Goal: Learn about a topic

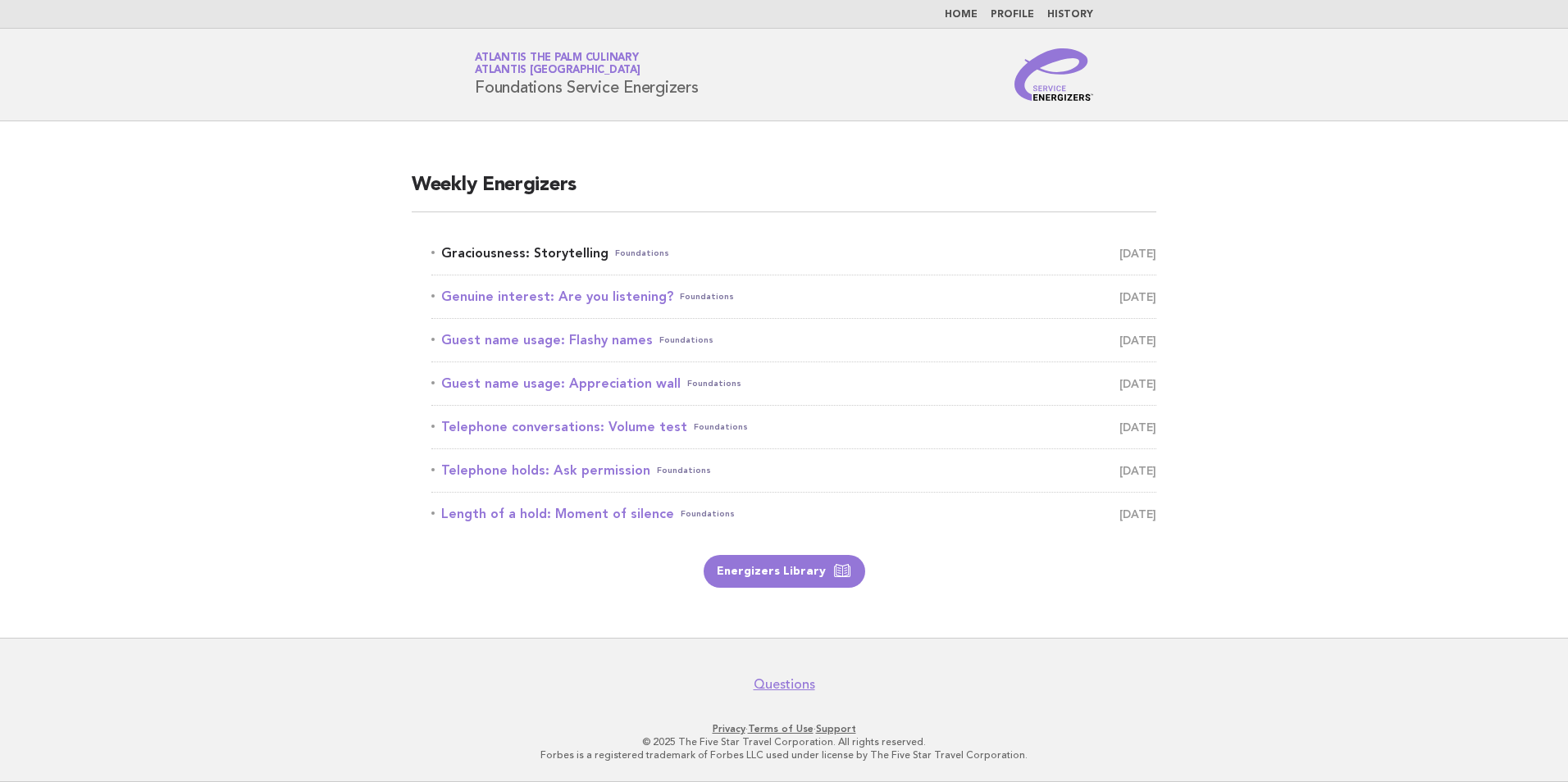
click at [676, 253] on link "Graciousness: Storytelling Foundations [DATE]" at bounding box center [793, 252] width 725 height 23
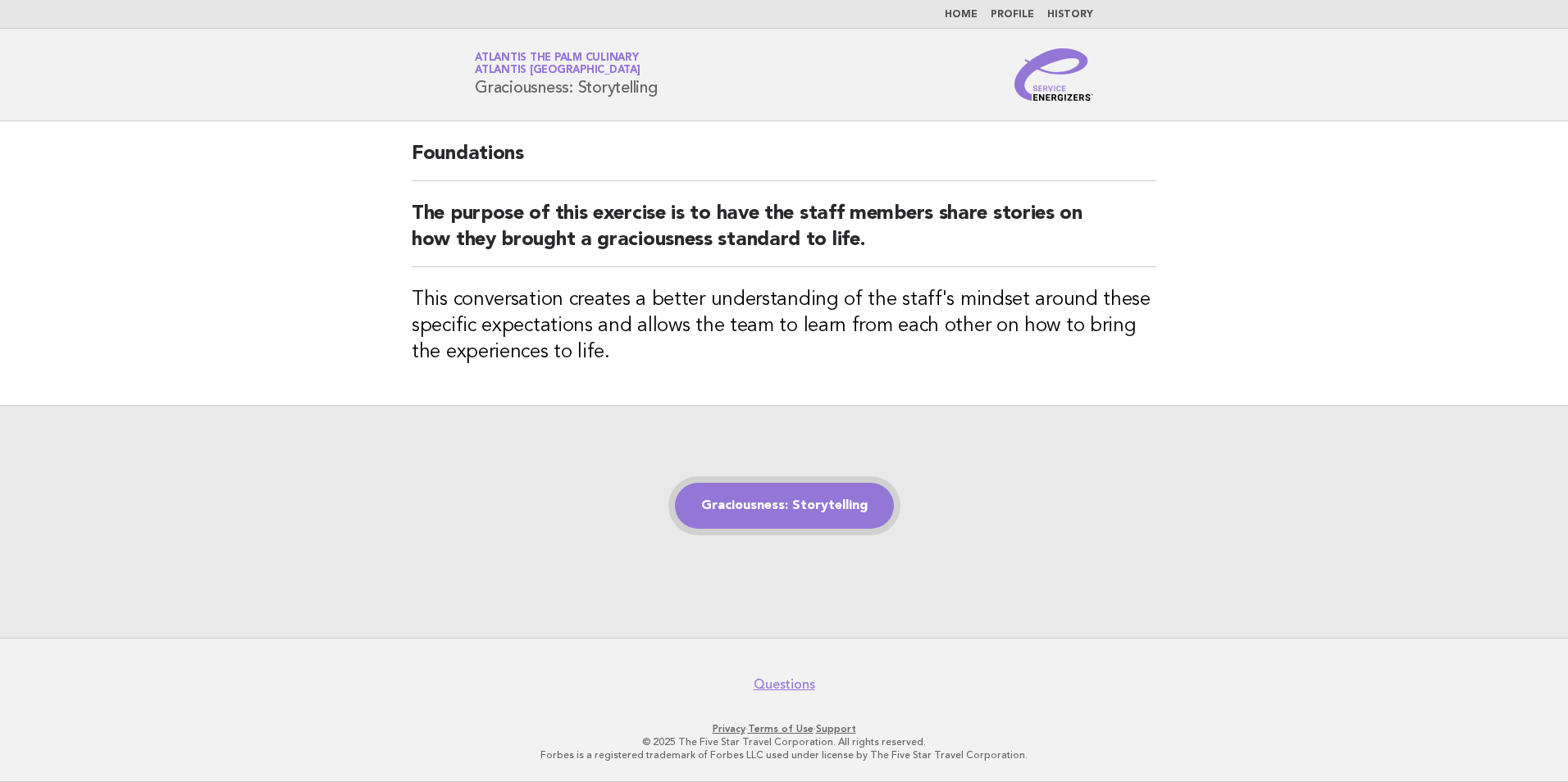
click at [813, 505] on link "Graciousness: Storytelling" at bounding box center [784, 506] width 219 height 46
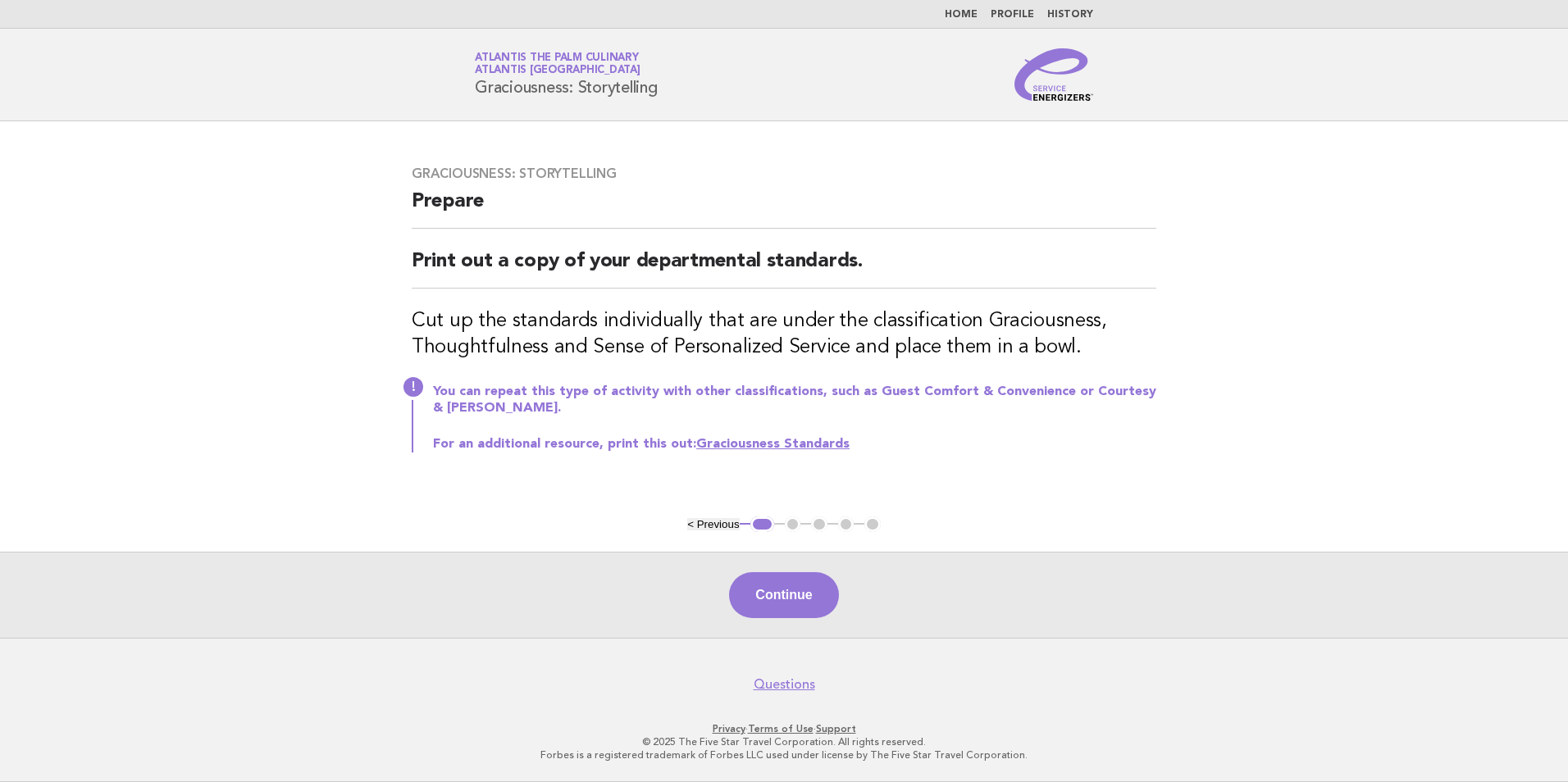
click at [713, 439] on link "Graciousness Standards" at bounding box center [773, 444] width 153 height 13
click at [810, 589] on button "Continue" at bounding box center [784, 595] width 109 height 46
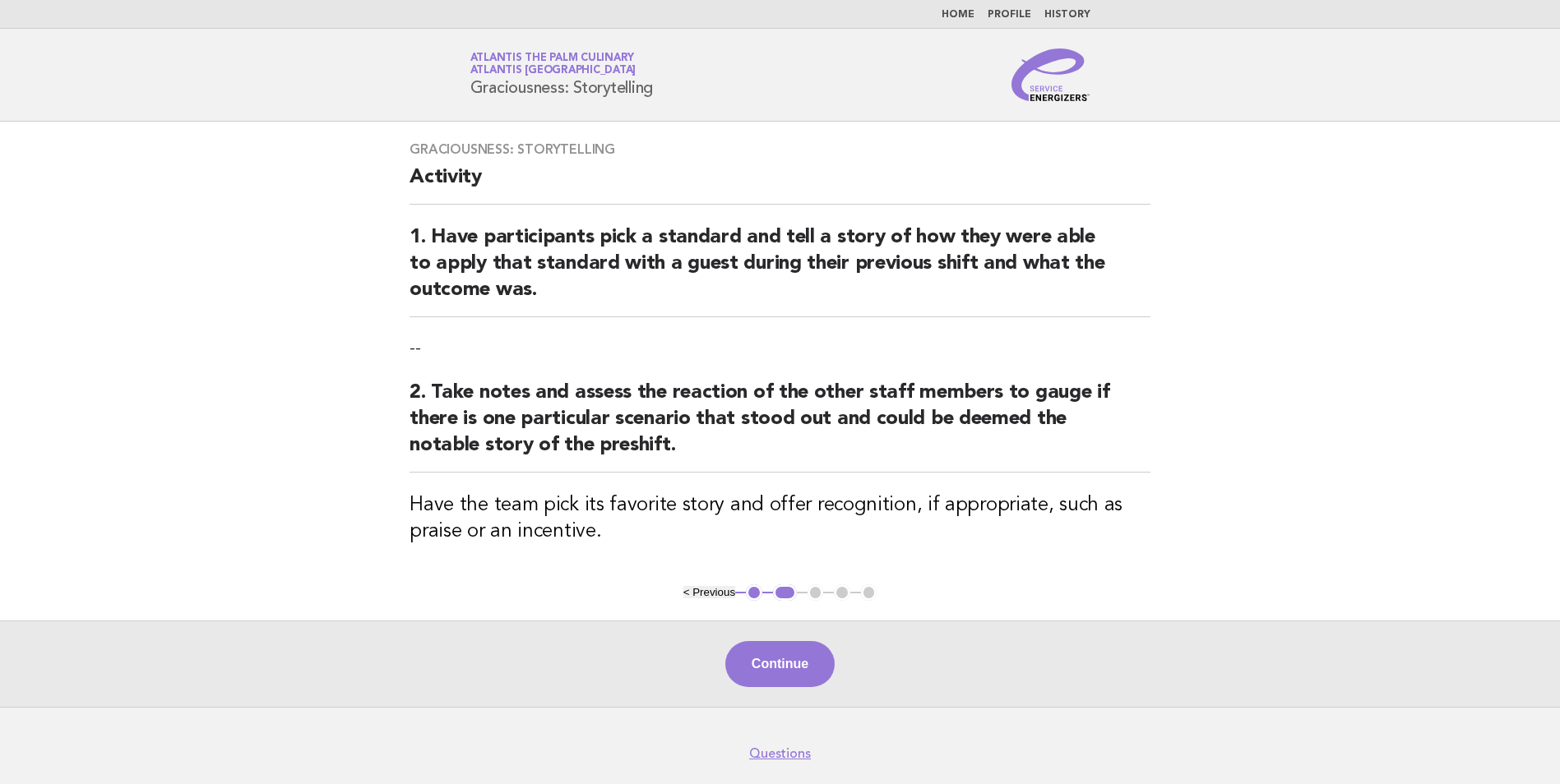
scroll to position [67, 0]
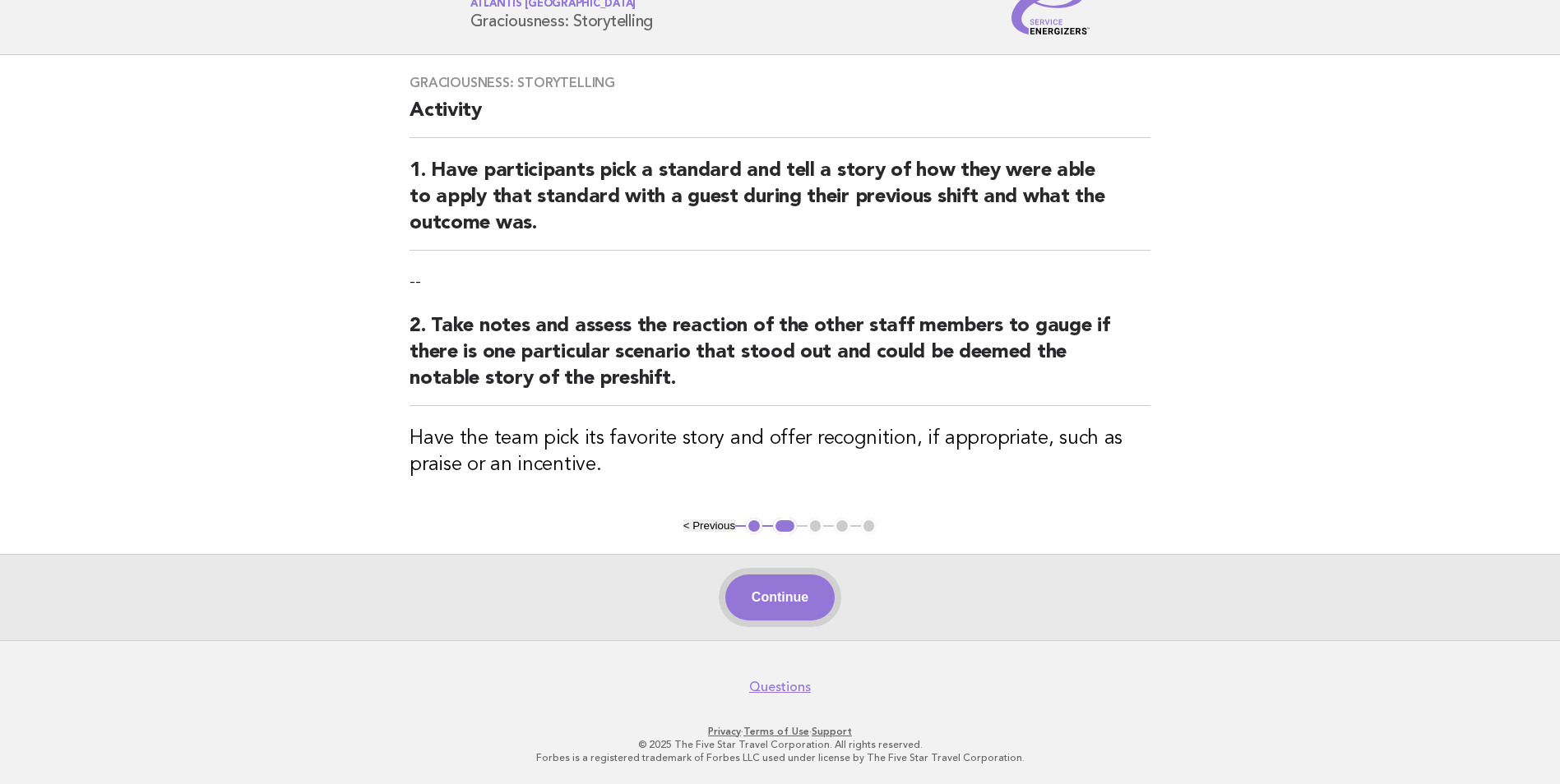
click at [793, 599] on button "Continue" at bounding box center [780, 598] width 110 height 46
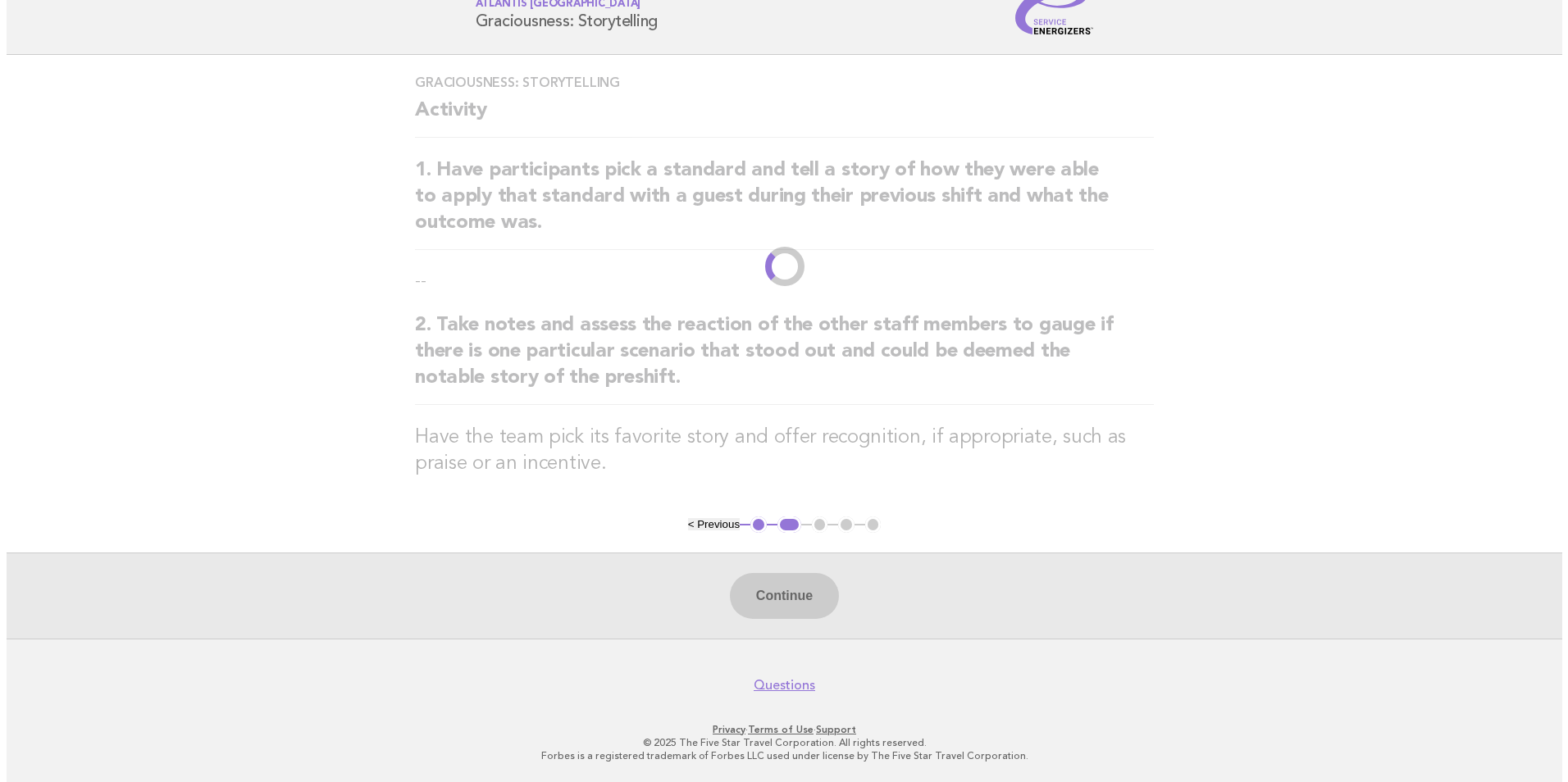
scroll to position [0, 0]
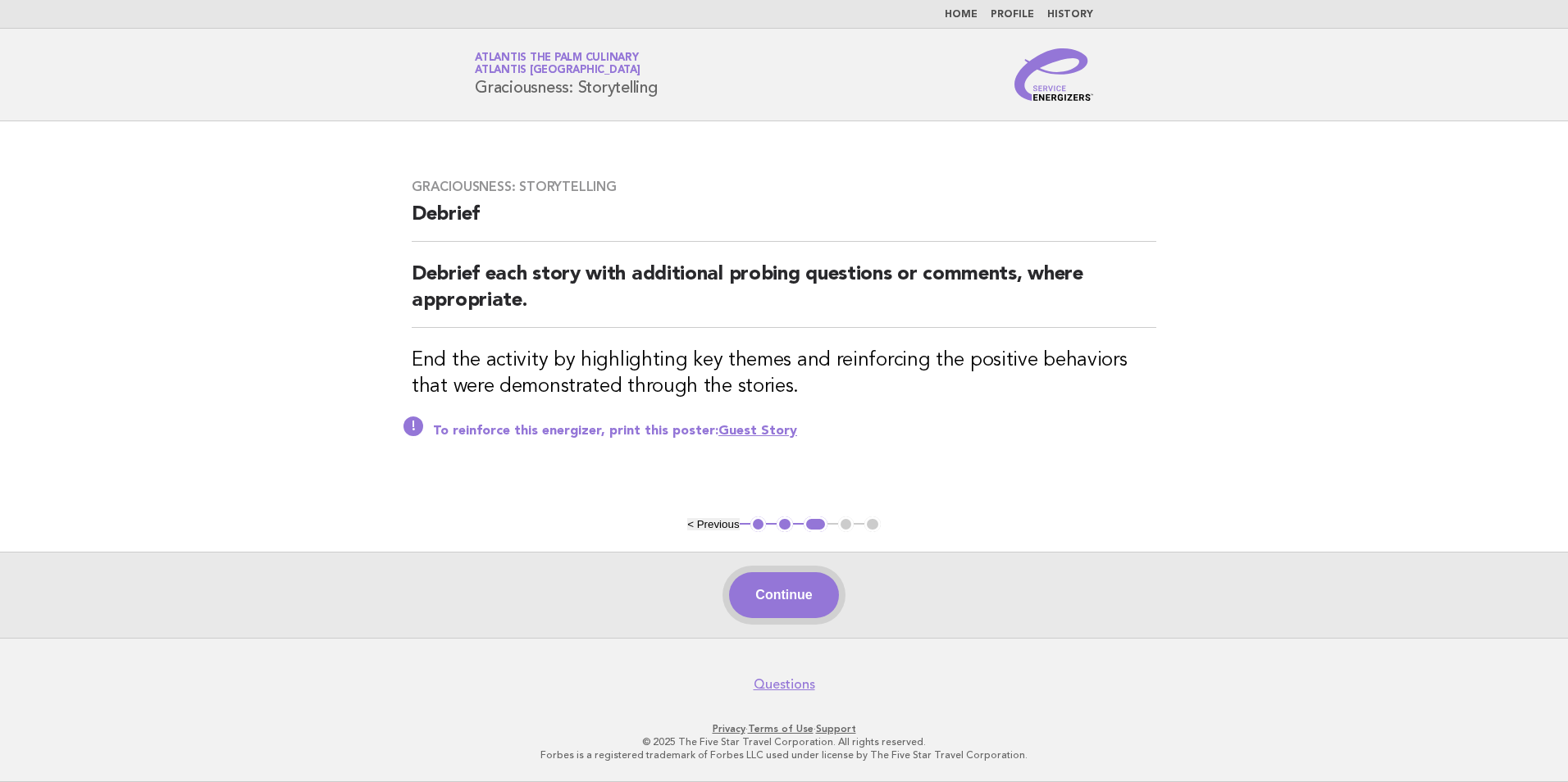
click at [798, 591] on button "Continue" at bounding box center [784, 595] width 109 height 46
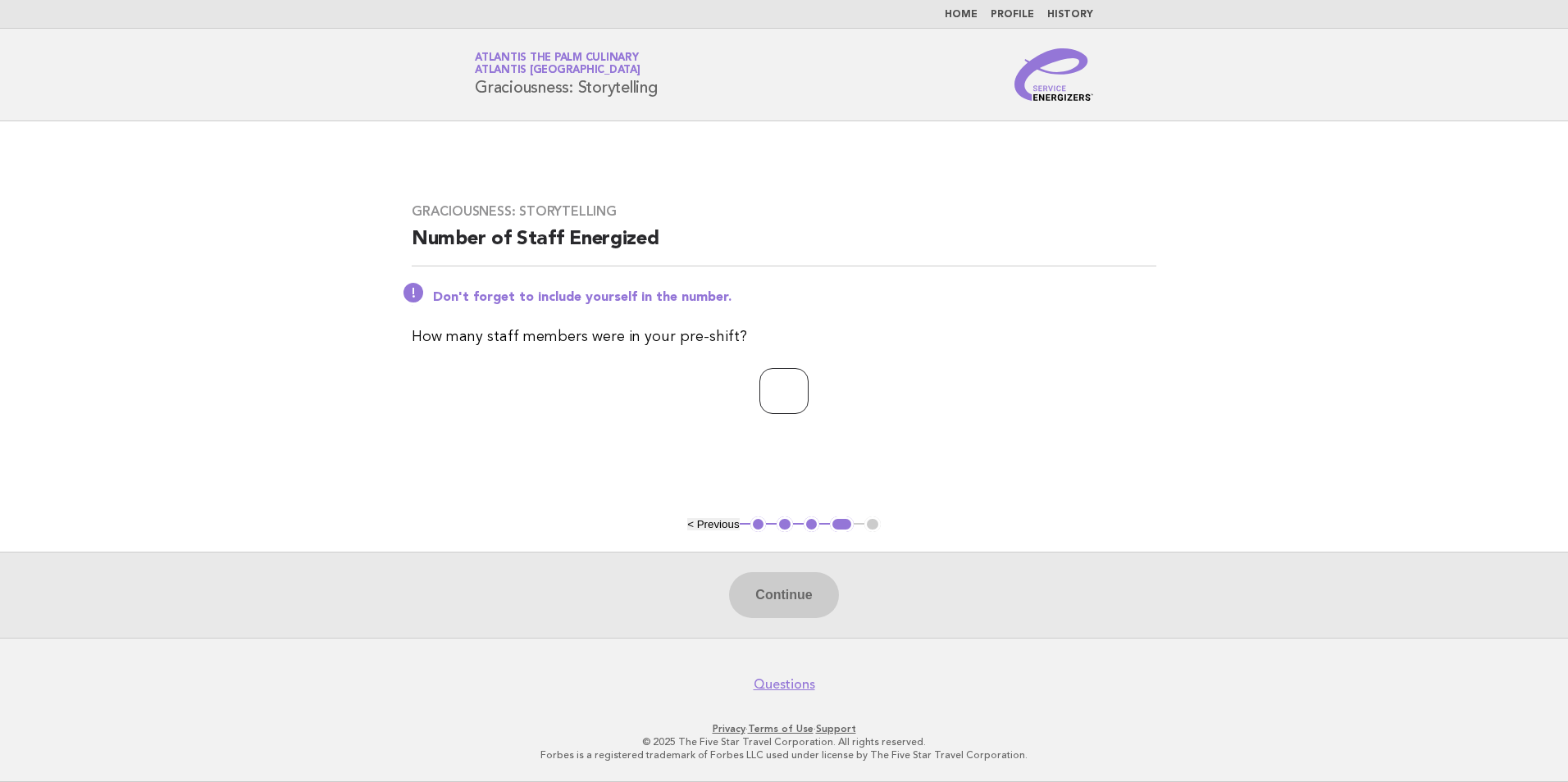
click at [783, 388] on input "number" at bounding box center [784, 391] width 49 height 46
type input "**"
